Goal: Contribute content: Contribute content

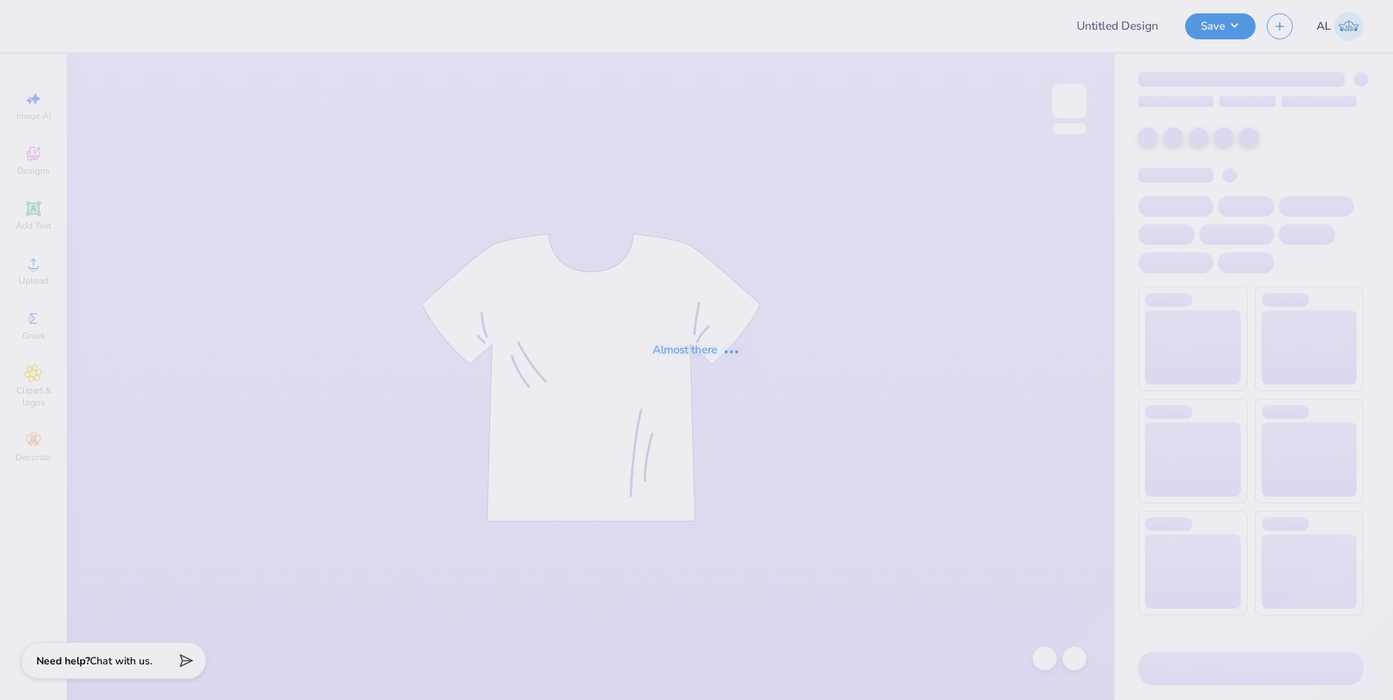
type input "Tennis Hoodies!"
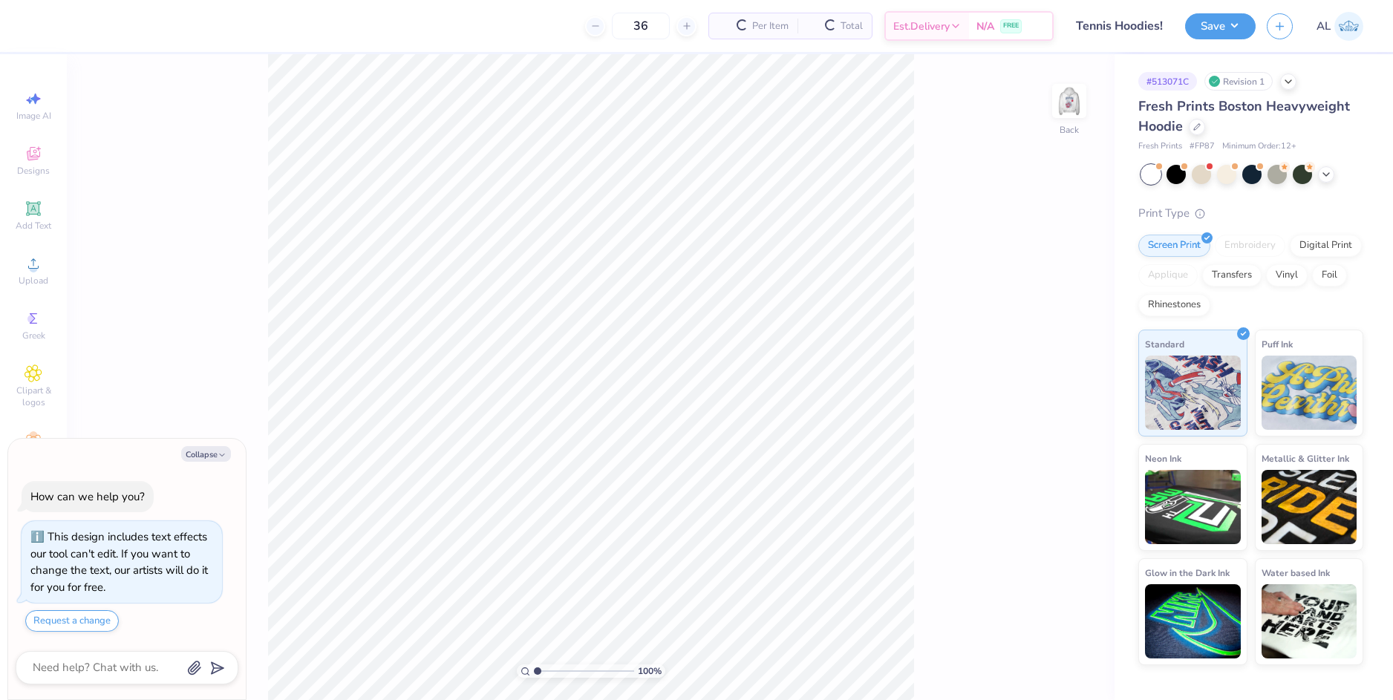
scroll to position [42, 0]
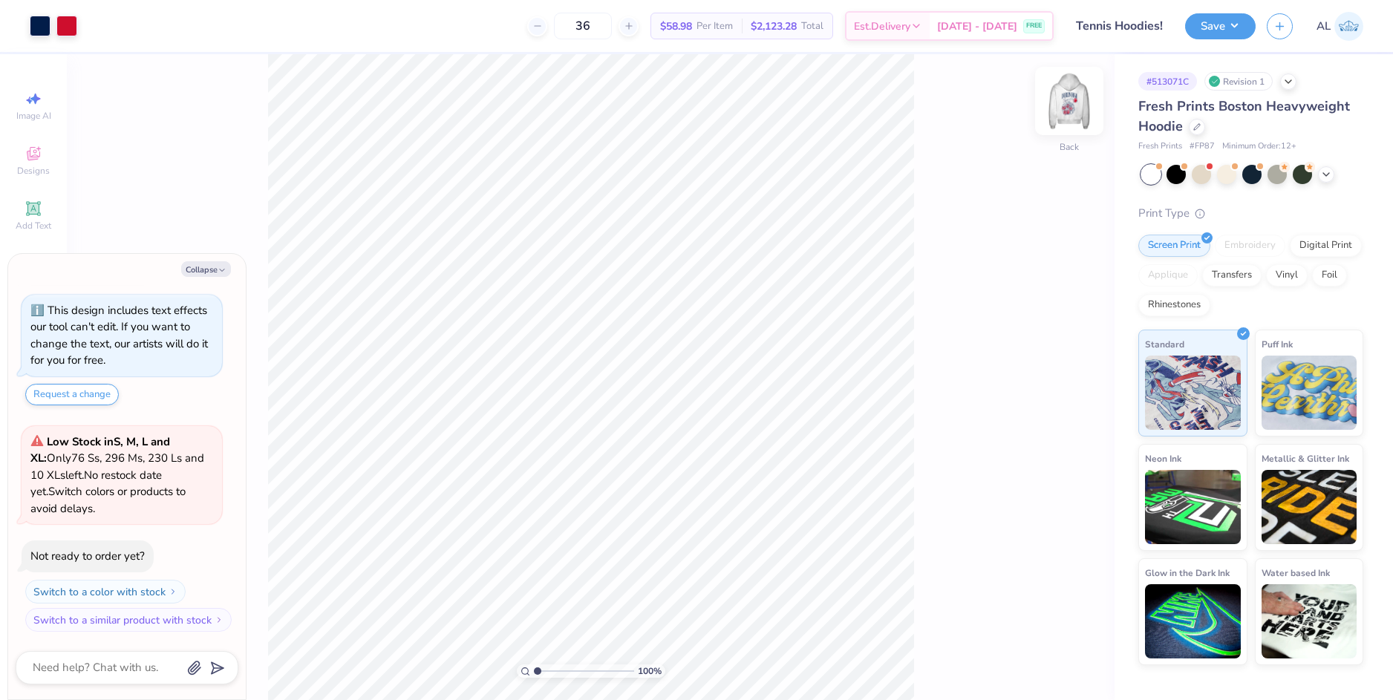
click at [1066, 111] on img at bounding box center [1069, 100] width 59 height 59
click at [192, 265] on button "Collapse" at bounding box center [206, 269] width 50 height 16
type textarea "x"
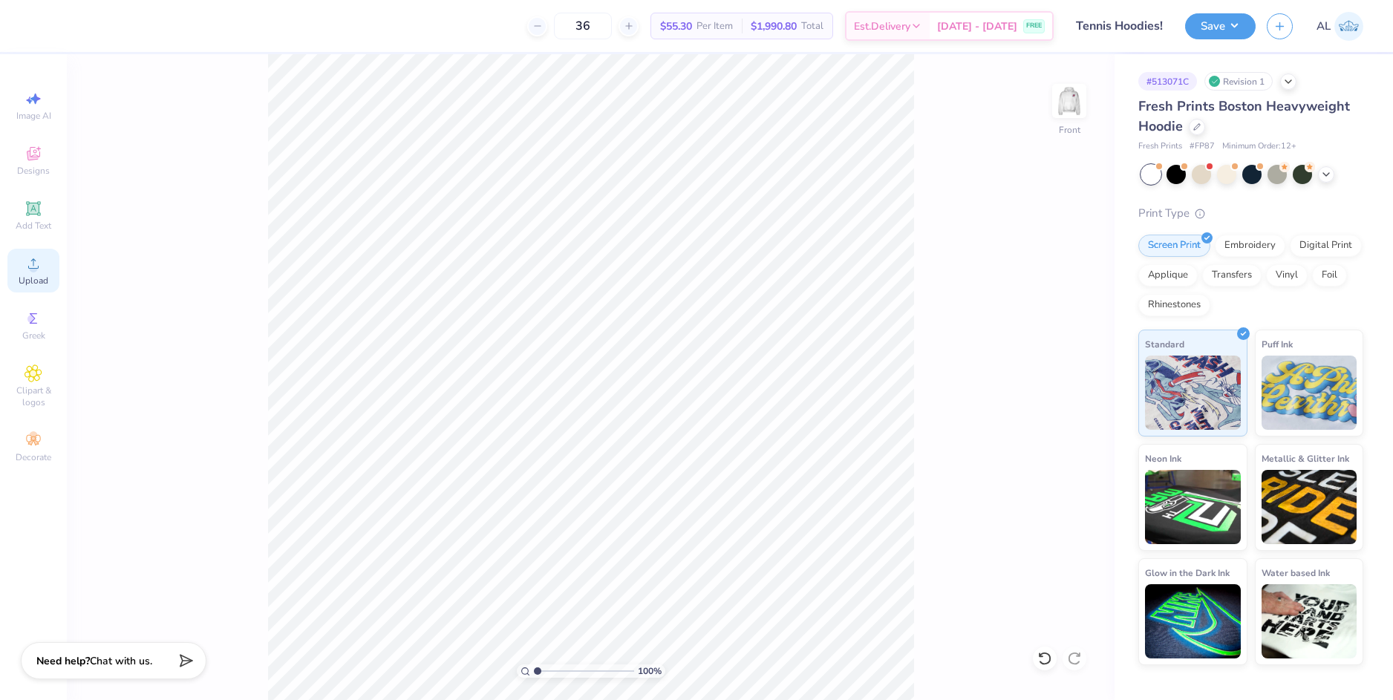
click at [42, 274] on div "Upload" at bounding box center [33, 271] width 52 height 44
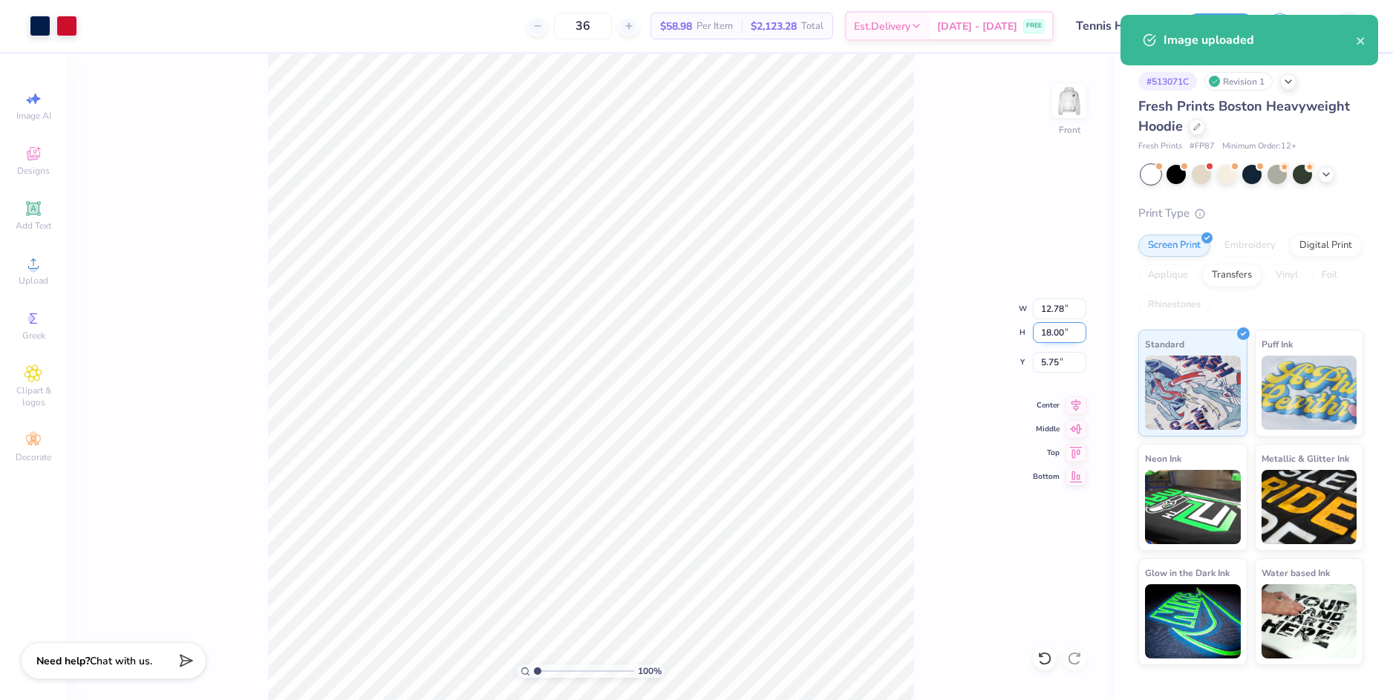
click at [1045, 338] on input "18.00" at bounding box center [1059, 332] width 53 height 21
type input "15"
click at [1048, 360] on input "5.75" at bounding box center [1059, 362] width 53 height 21
type input "10.65"
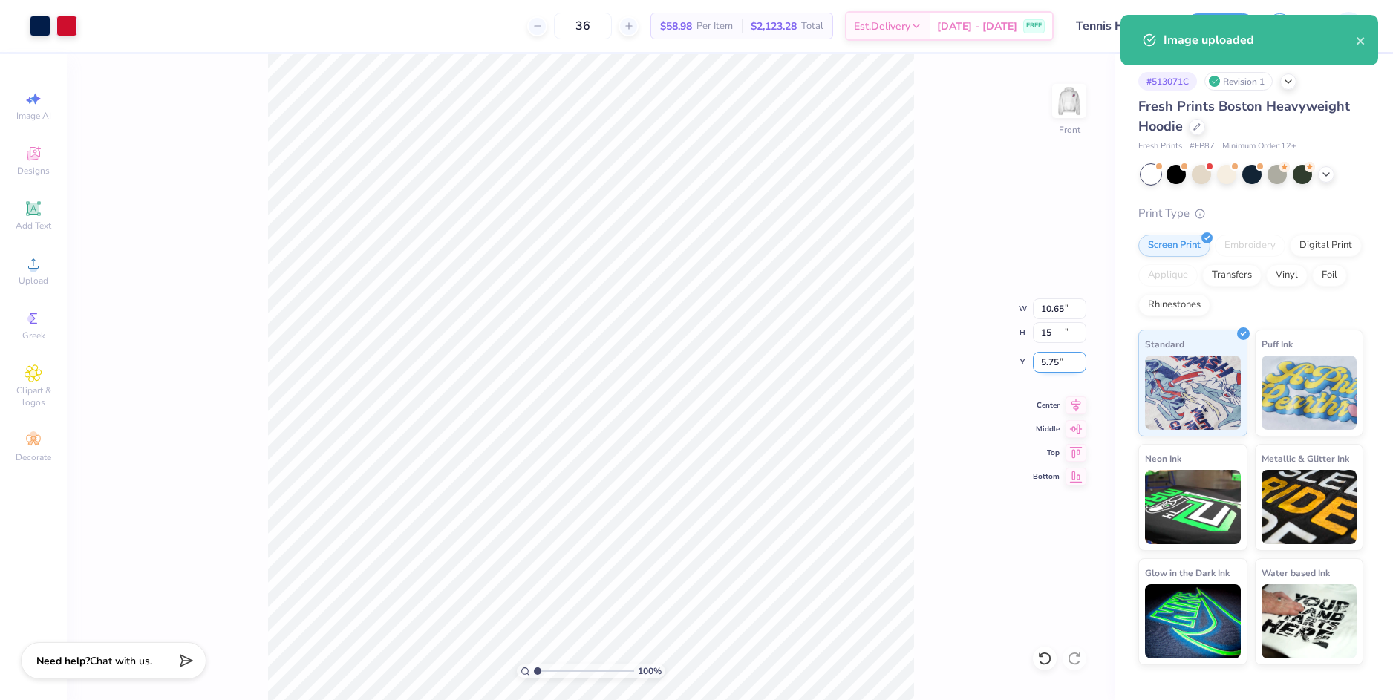
type input "15.00"
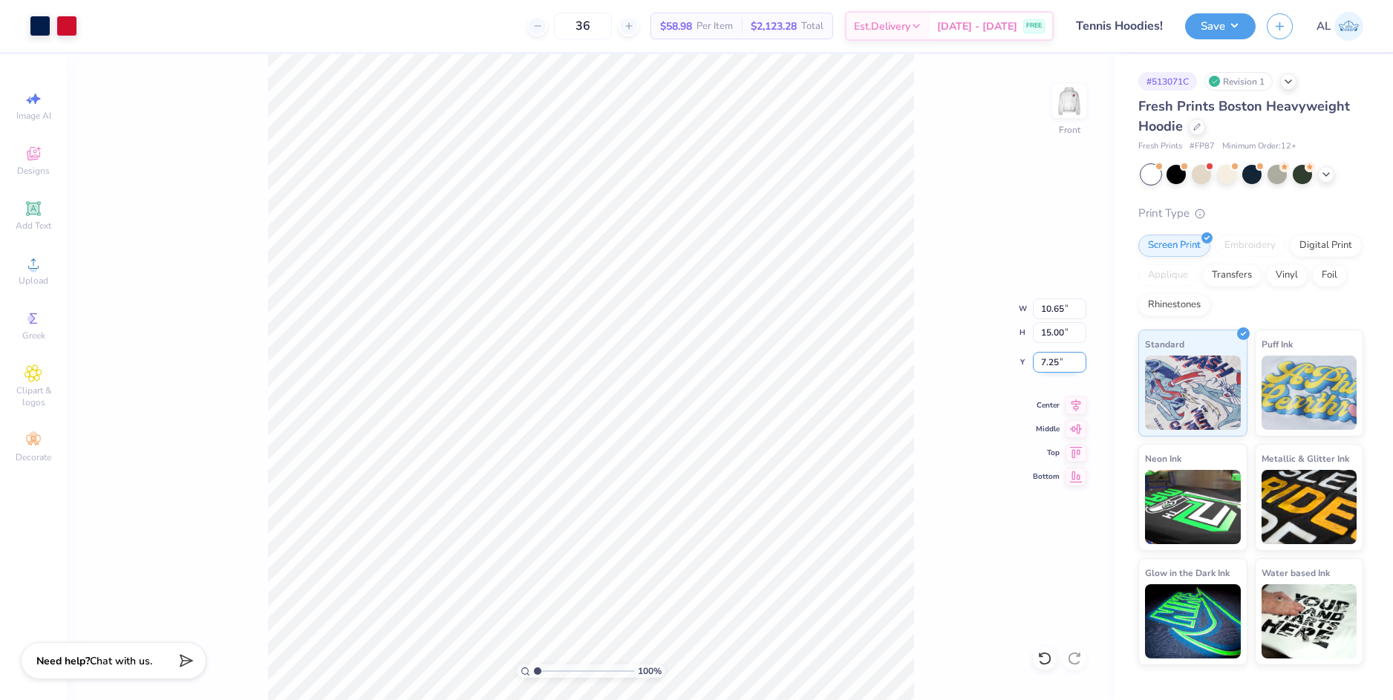
click at [1049, 360] on input "7.25" at bounding box center [1059, 362] width 53 height 21
type input "5"
click at [1048, 325] on input "15.00" at bounding box center [1059, 332] width 53 height 21
type input "6.00"
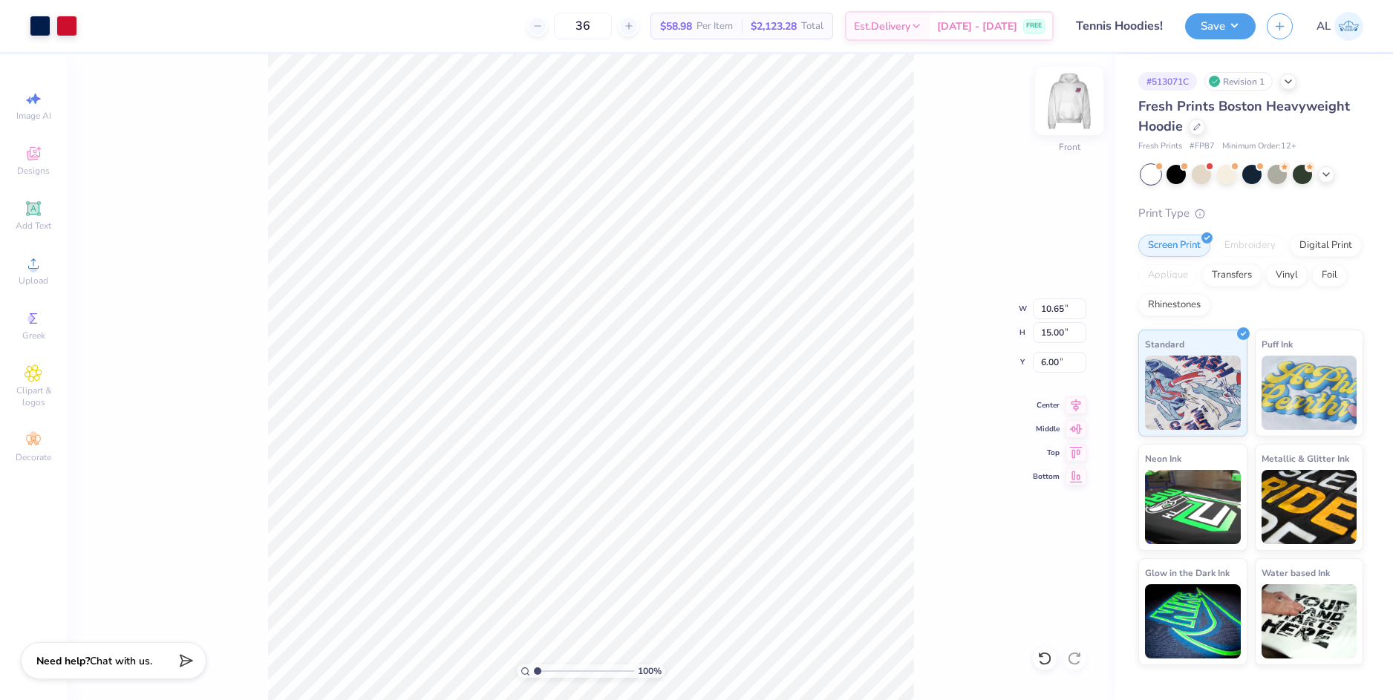
click at [1082, 105] on img at bounding box center [1069, 100] width 59 height 59
click at [1205, 26] on button "Save" at bounding box center [1221, 24] width 71 height 26
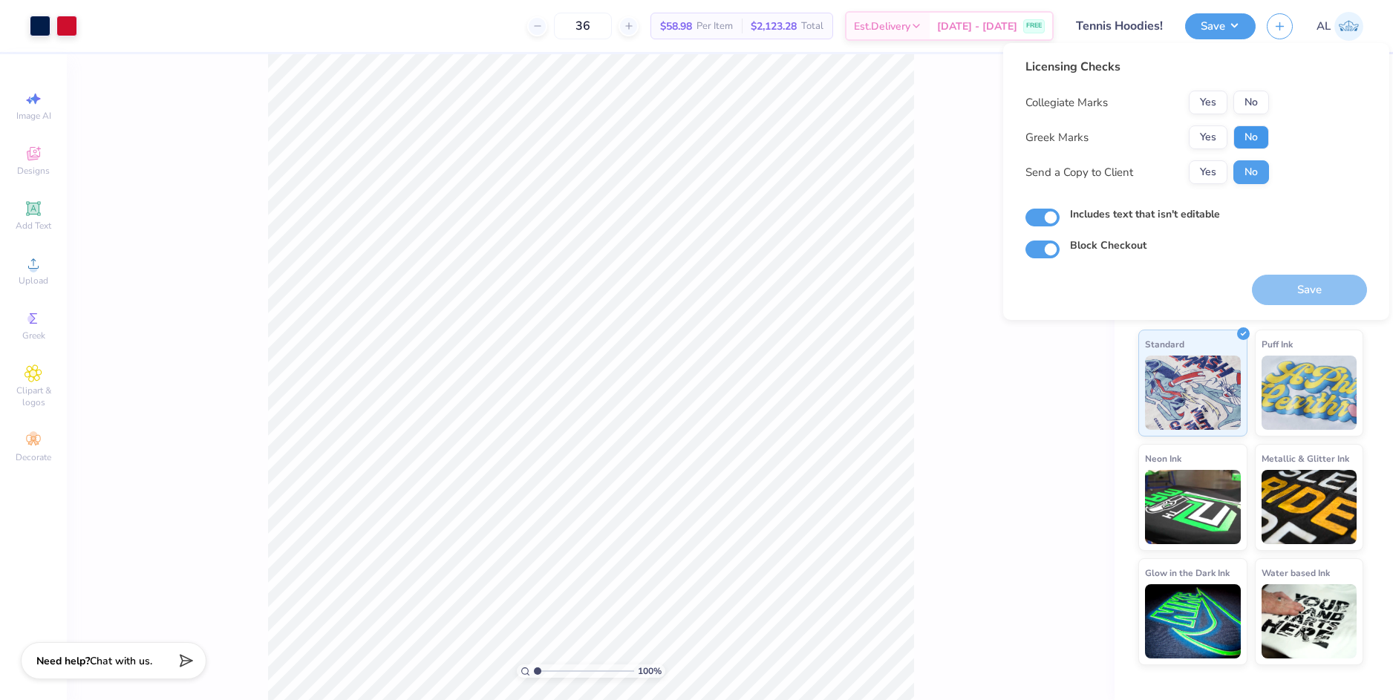
click at [1259, 140] on button "No" at bounding box center [1252, 138] width 36 height 24
click at [1258, 103] on button "No" at bounding box center [1252, 103] width 36 height 24
click at [1214, 172] on button "Yes" at bounding box center [1208, 172] width 39 height 24
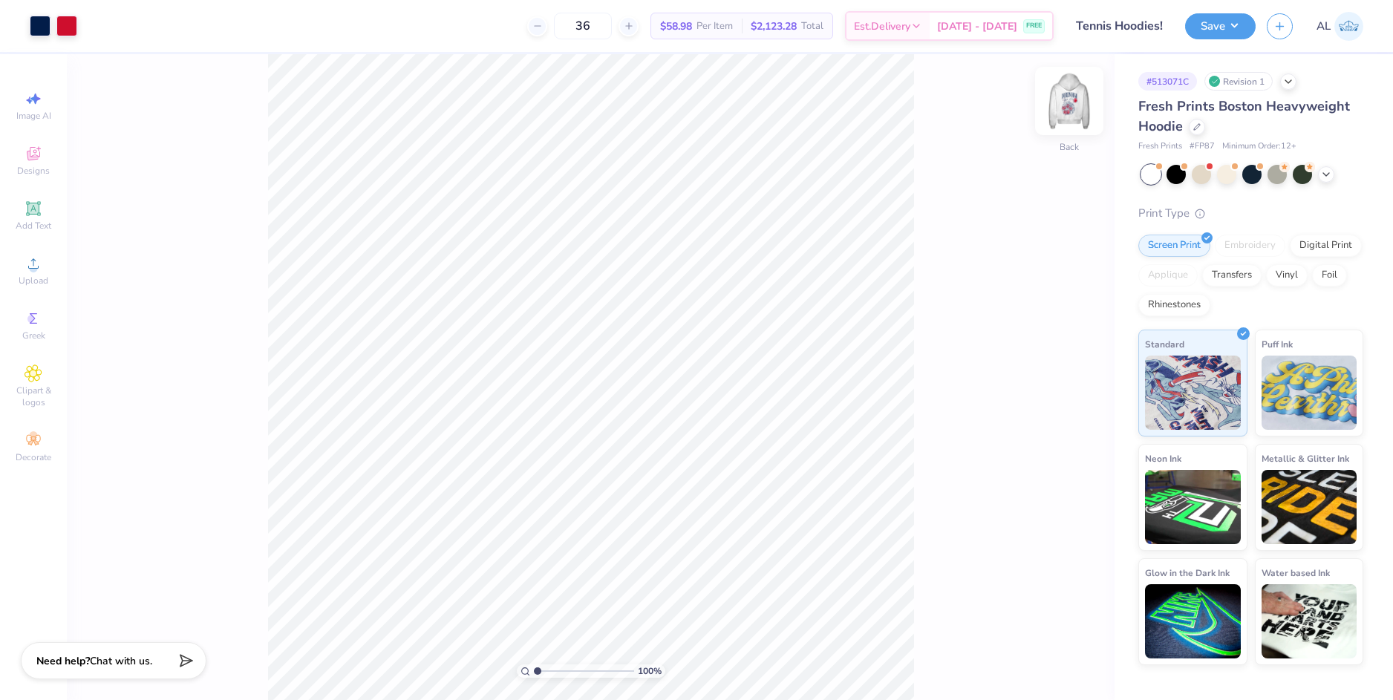
click at [1065, 109] on img at bounding box center [1069, 100] width 59 height 59
click at [1206, 22] on button "Save" at bounding box center [1221, 24] width 71 height 26
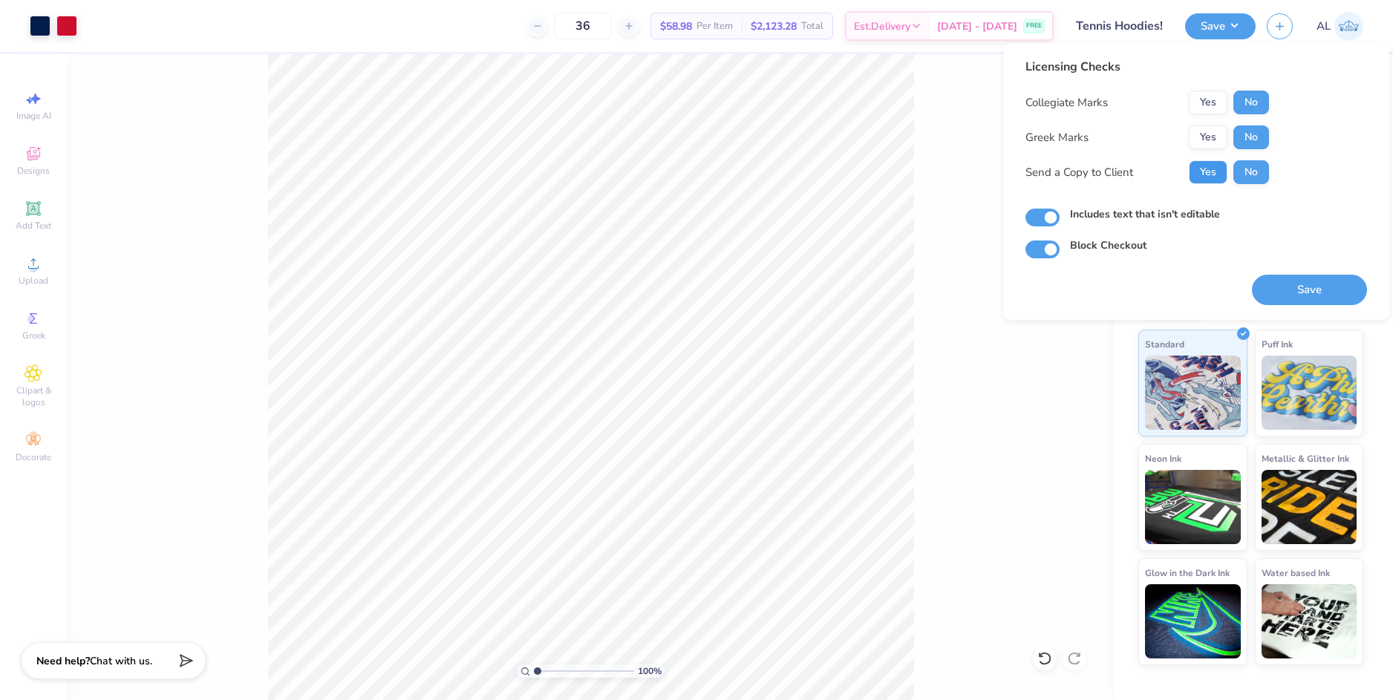
click at [1212, 174] on button "Yes" at bounding box center [1208, 172] width 39 height 24
click at [1287, 285] on button "Save" at bounding box center [1309, 290] width 115 height 30
